Goal: Transaction & Acquisition: Purchase product/service

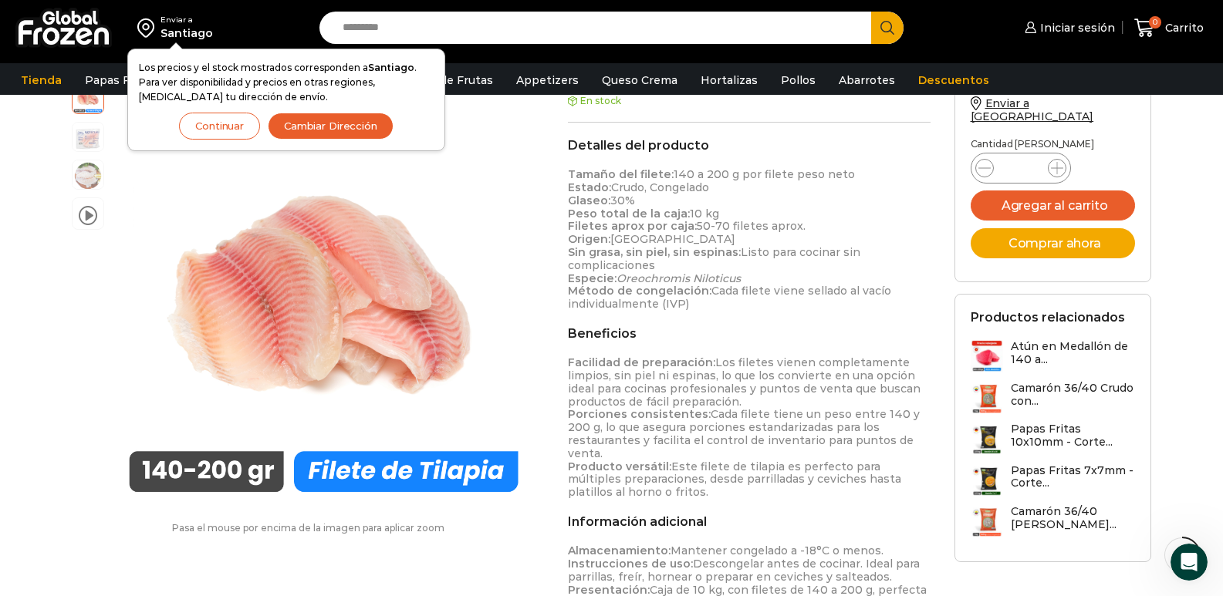
scroll to position [714, 0]
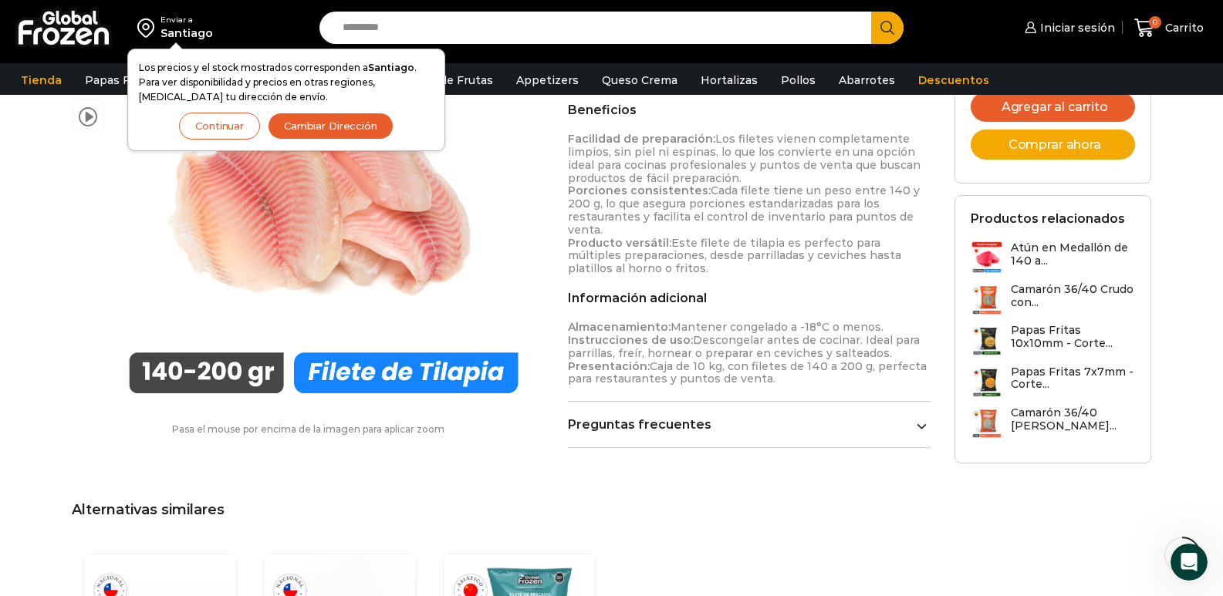
click at [1035, 244] on h3 "Atún en Medallón de 140 a..." at bounding box center [1073, 255] width 125 height 26
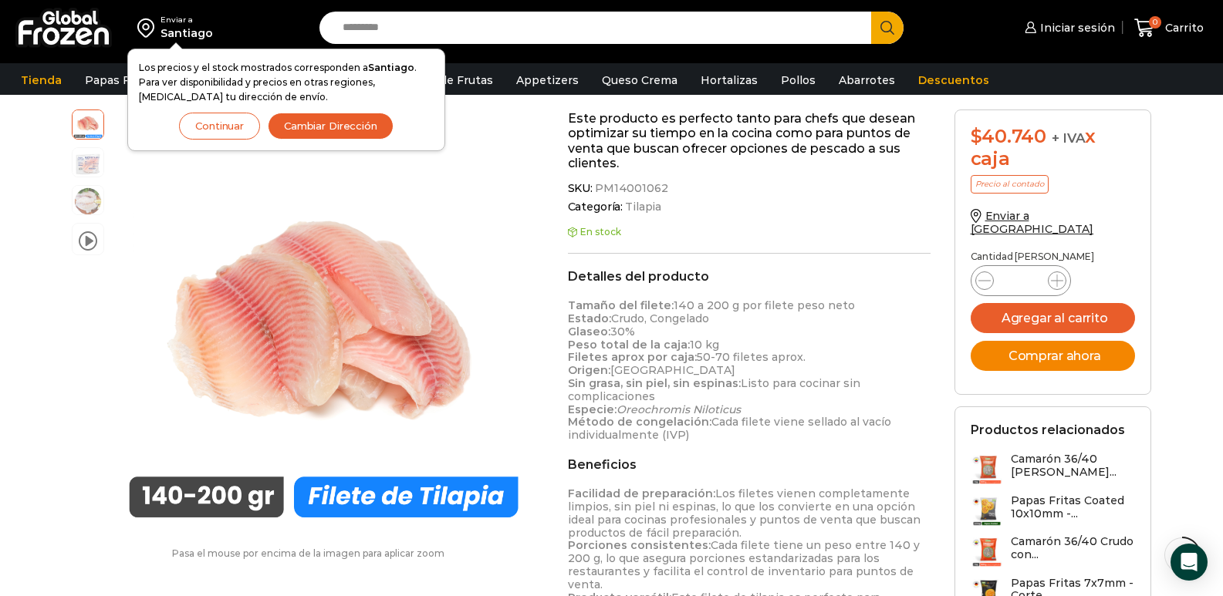
click at [1035, 341] on button "Comprar ahora" at bounding box center [1053, 356] width 165 height 30
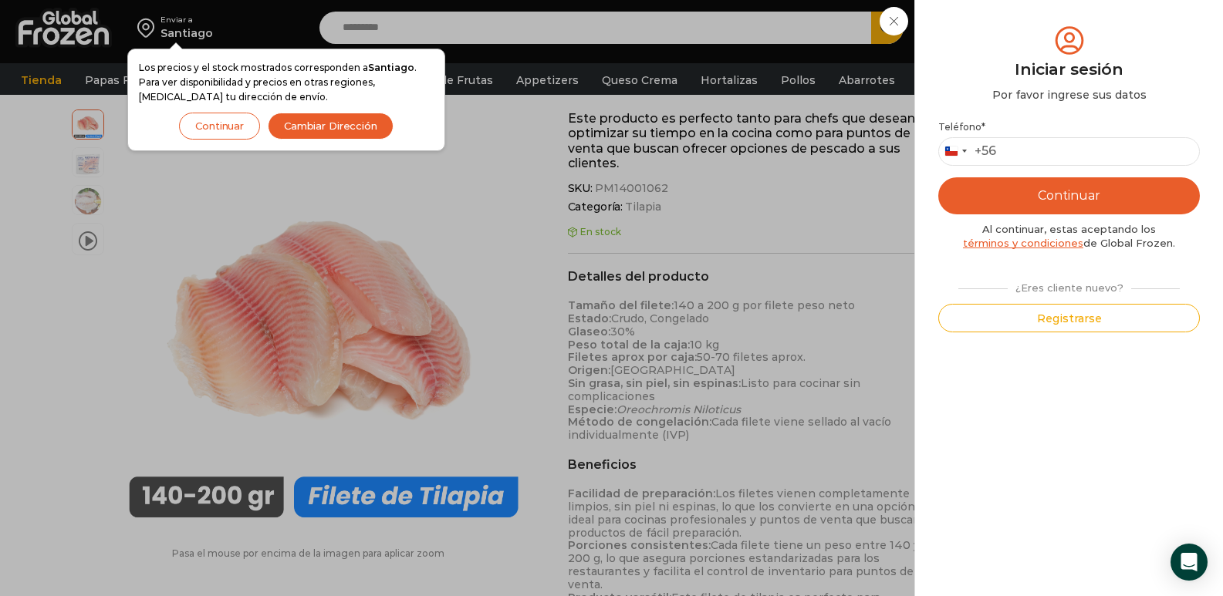
click at [1021, 18] on div "Iniciar sesión Mi cuenta Login Register Iniciar sesión Por favor ingrese sus da…" at bounding box center [1068, 27] width 94 height 31
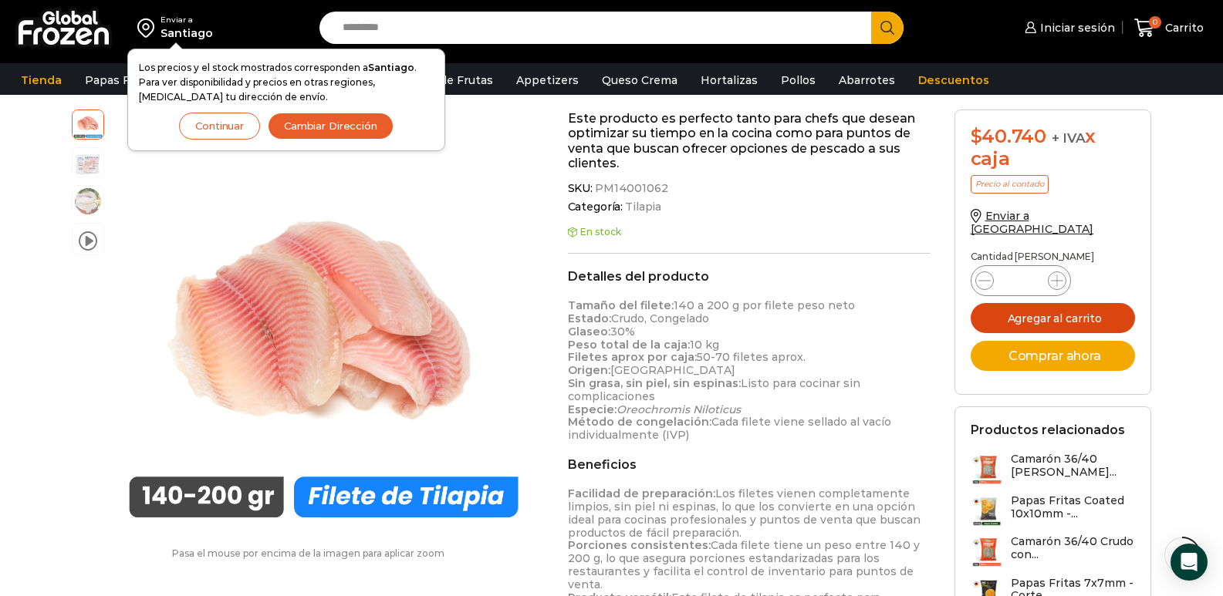
click at [1058, 309] on button "Agregar al carrito" at bounding box center [1053, 318] width 165 height 30
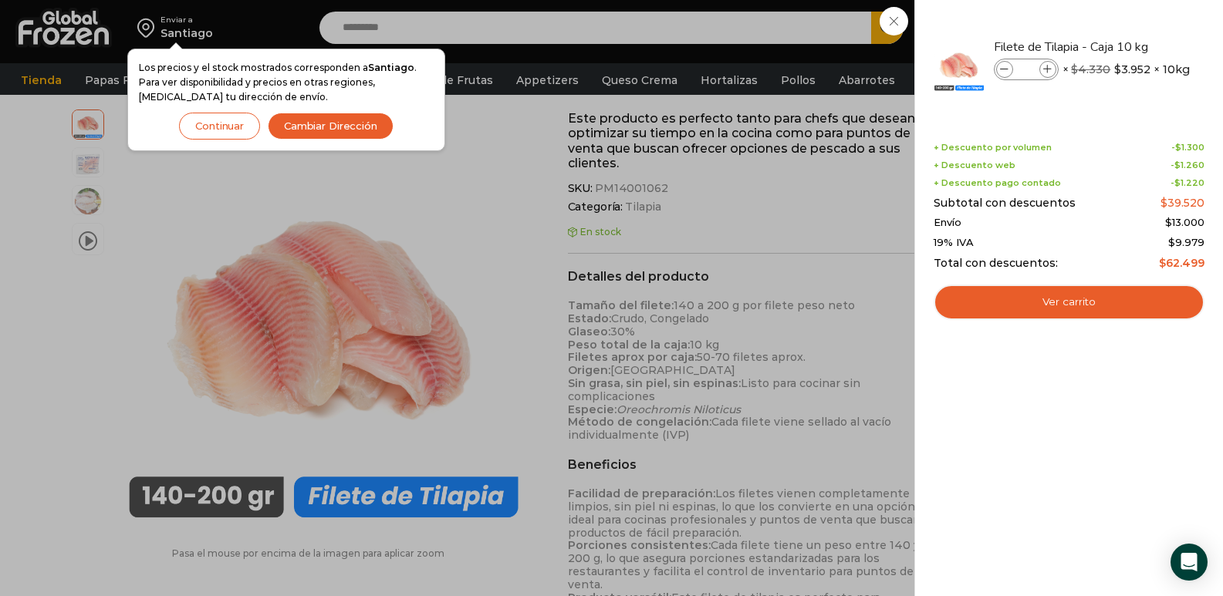
click at [1130, 19] on div "1 Carrito 1 1 Shopping Cart *" at bounding box center [1168, 28] width 77 height 36
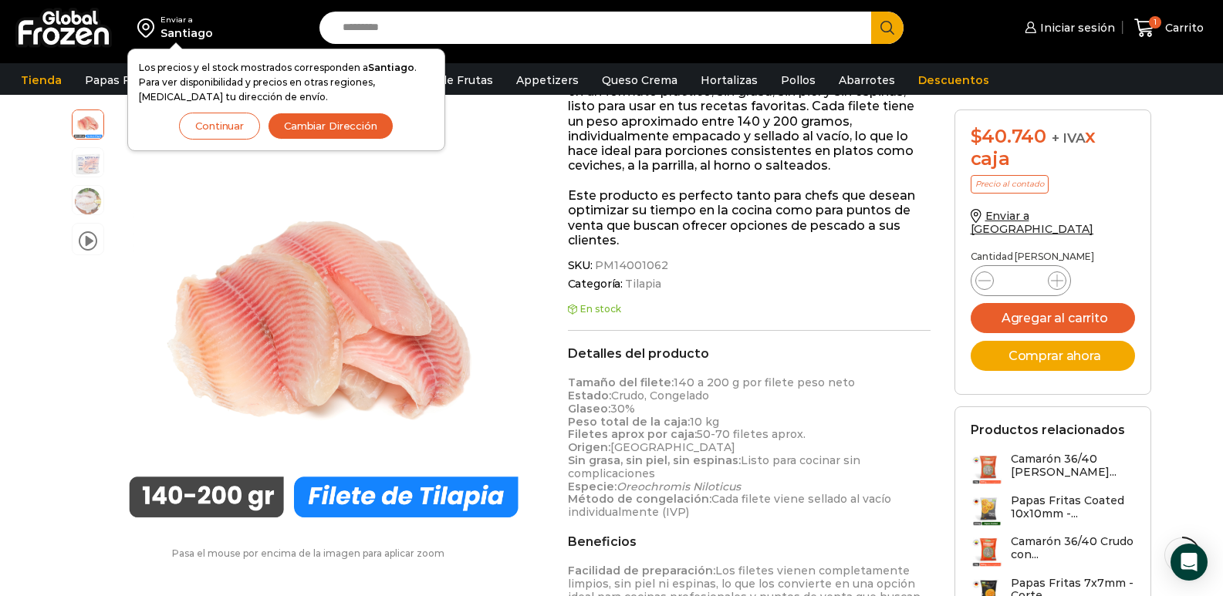
scroll to position [10, 0]
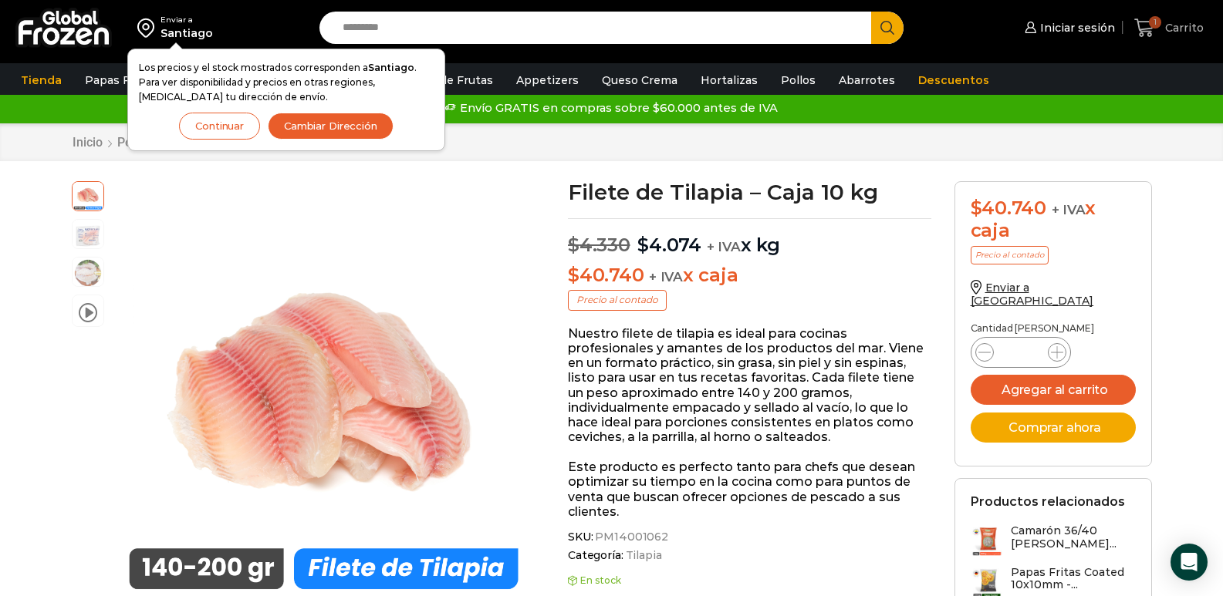
click at [1147, 20] on icon at bounding box center [1144, 28] width 21 height 21
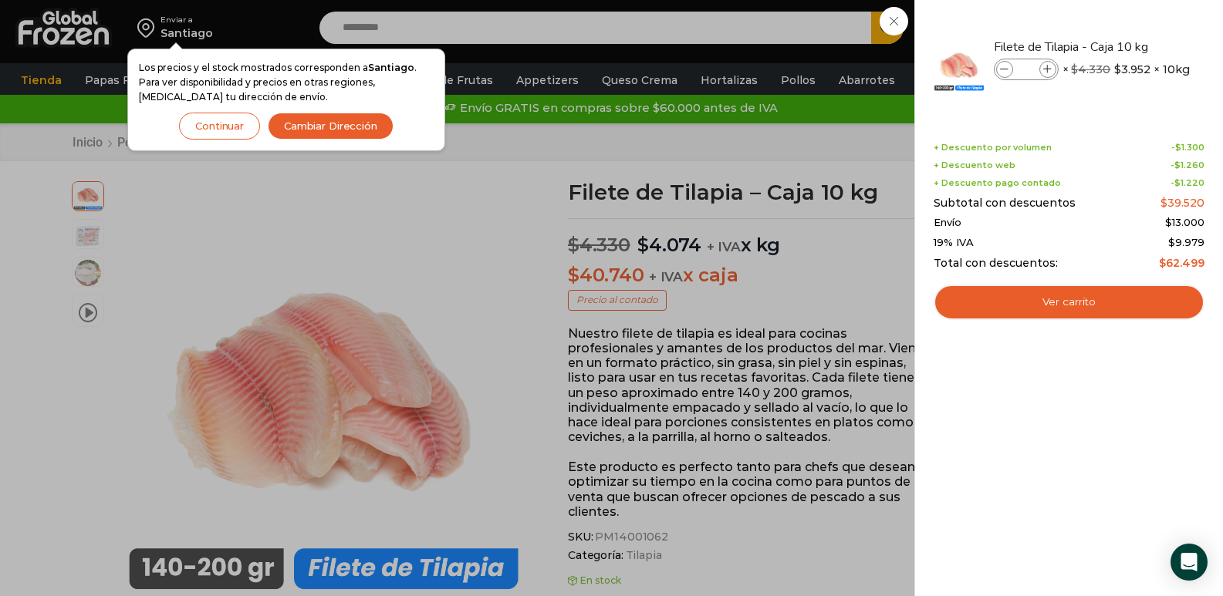
click at [1147, 20] on div "1 Shopping Cart Filete de Tilapia - Caja 10 kg Filete de Tilapia - Caja 10 kg c…" at bounding box center [1068, 298] width 309 height 596
click at [1149, 19] on div "1 Shopping Cart Filete de Tilapia - Caja 10 kg Filete de Tilapia - Caja 10 kg c…" at bounding box center [1068, 298] width 309 height 596
